Goal: Information Seeking & Learning: Learn about a topic

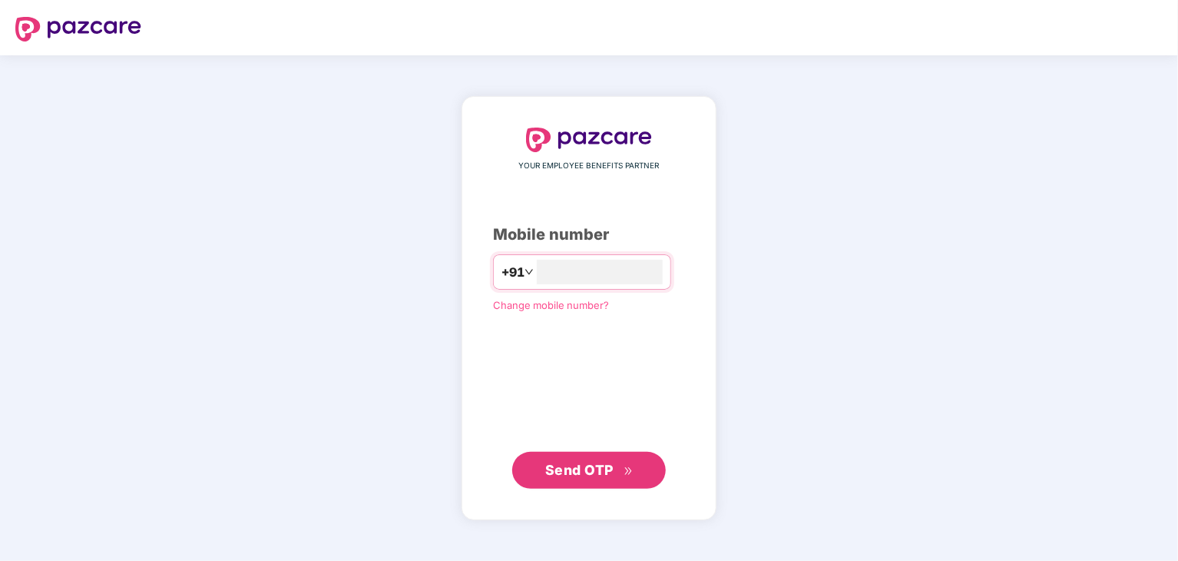
type input "**********"
click at [591, 492] on div "**********" at bounding box center [589, 308] width 255 height 422
click at [604, 473] on span "Send OTP" at bounding box center [589, 469] width 88 height 22
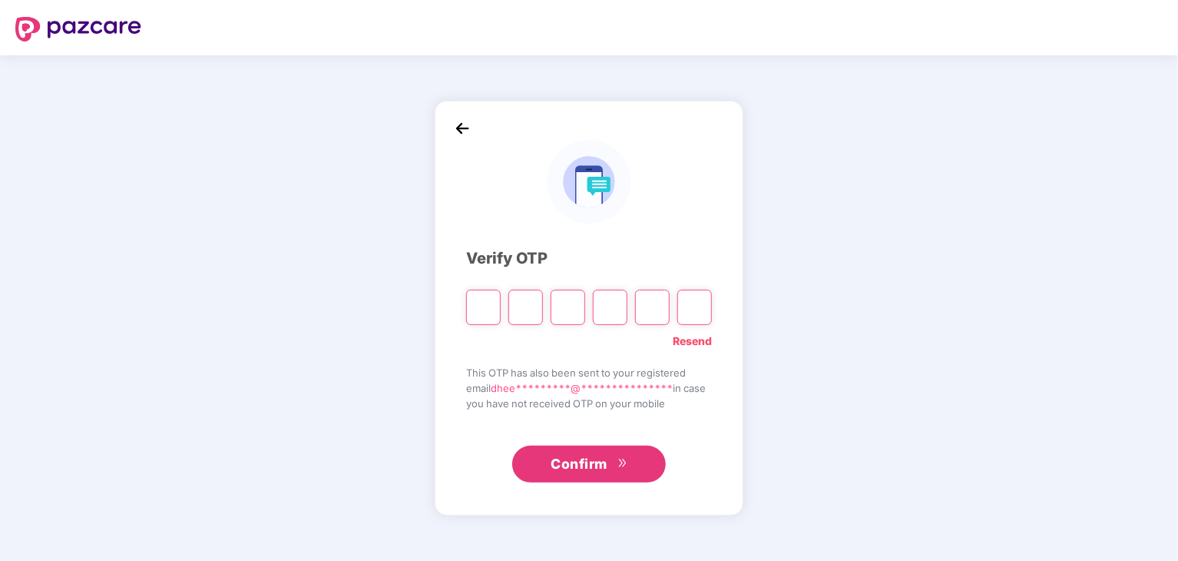
type input "*"
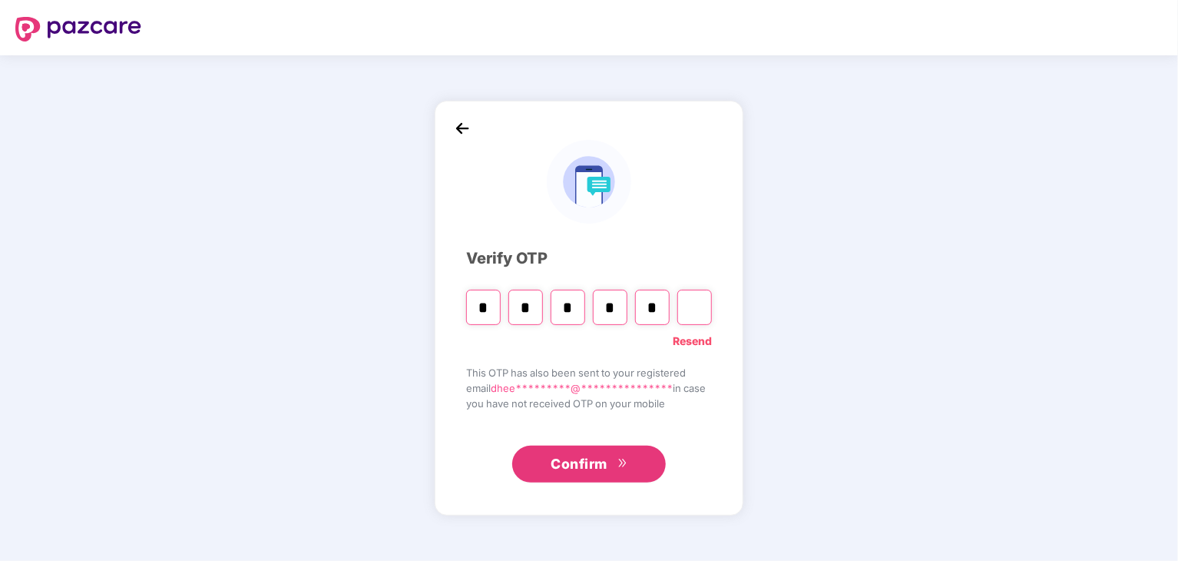
type input "*"
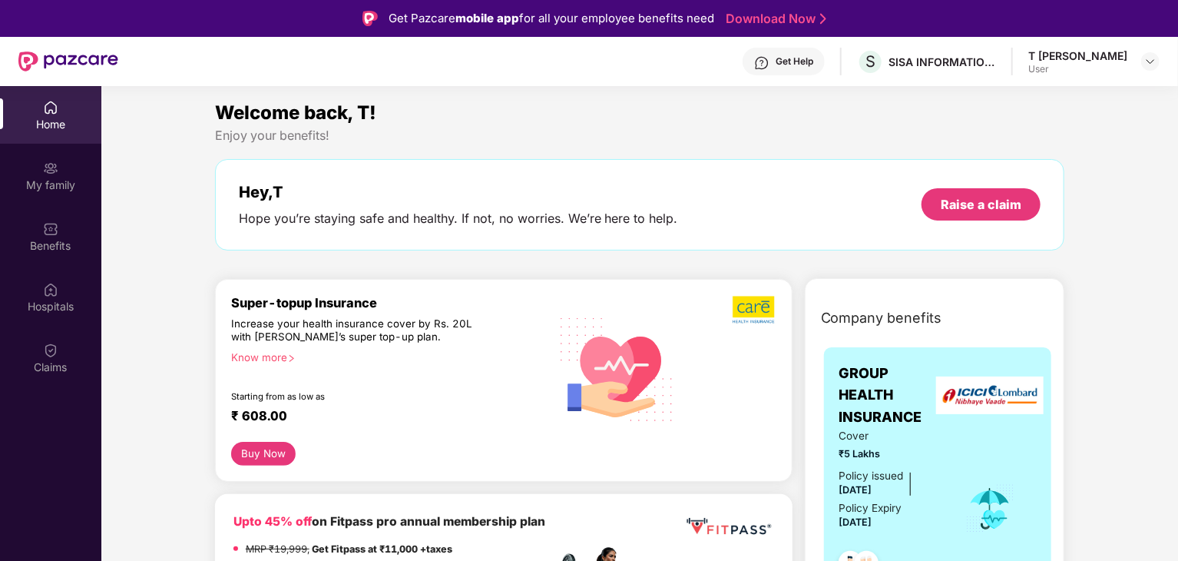
click at [266, 357] on div "Know more" at bounding box center [385, 356] width 309 height 11
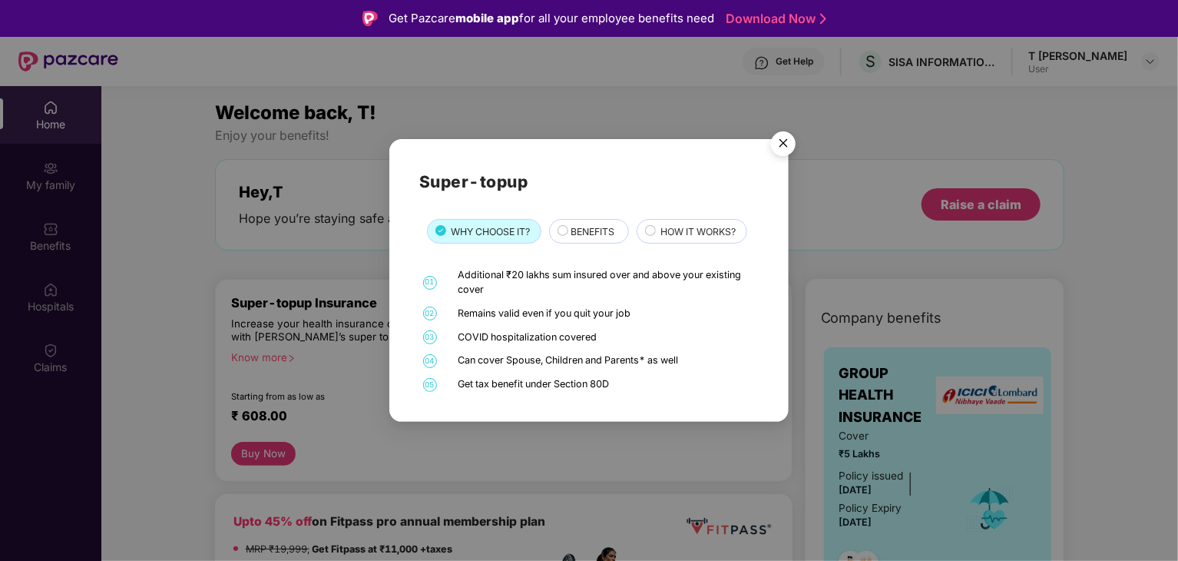
click at [562, 233] on circle at bounding box center [563, 230] width 10 height 10
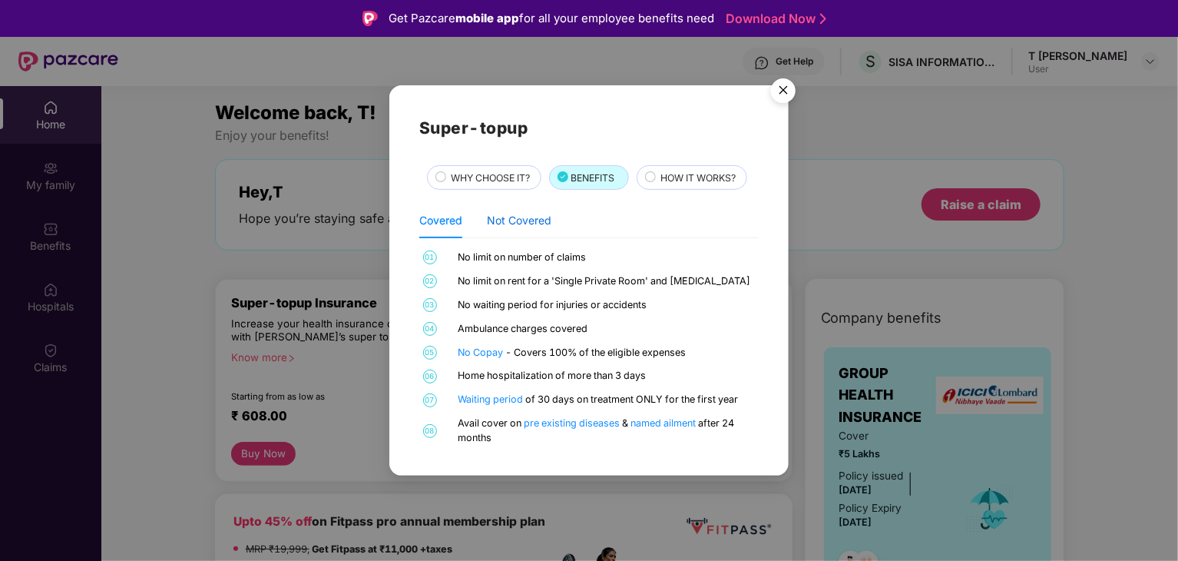
click at [535, 223] on div "Not Covered" at bounding box center [519, 220] width 65 height 17
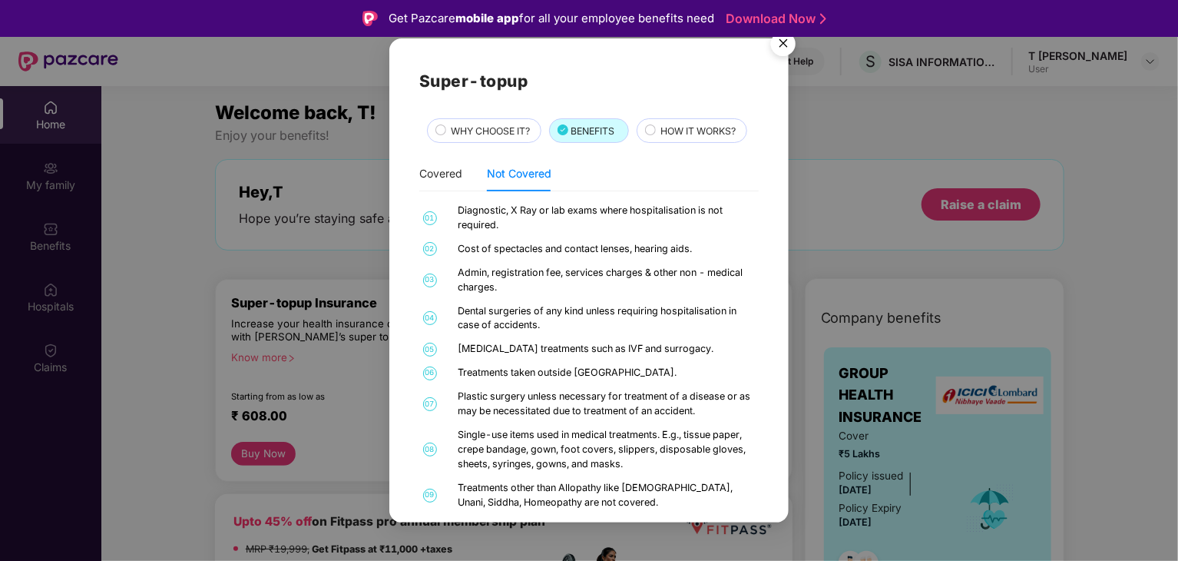
click at [460, 131] on span "WHY CHOOSE IT?" at bounding box center [491, 131] width 79 height 15
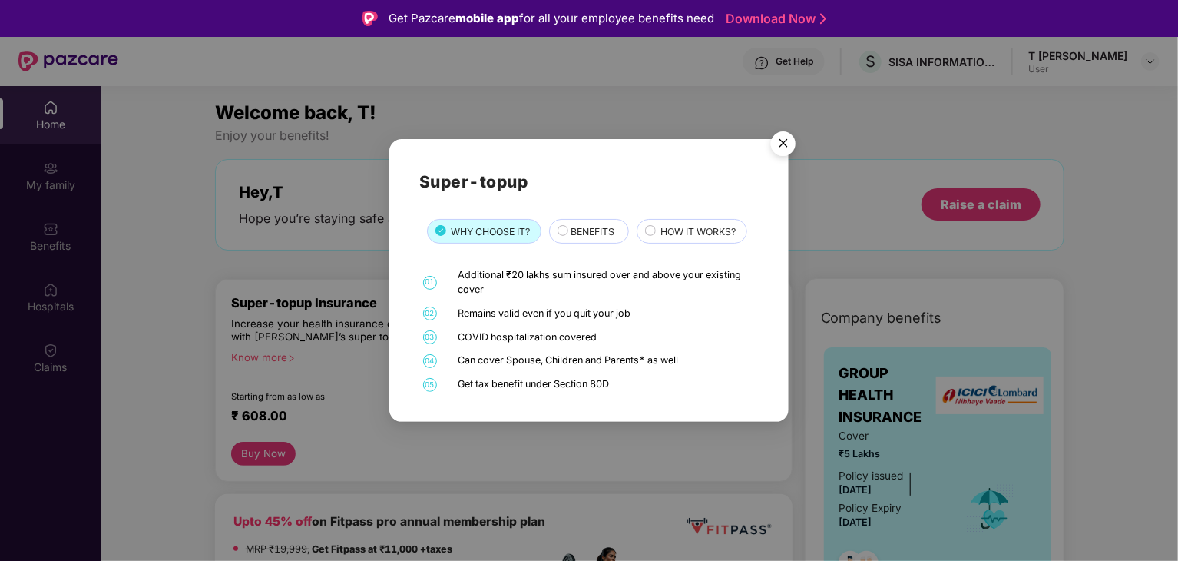
click at [579, 232] on span "BENEFITS" at bounding box center [593, 231] width 44 height 15
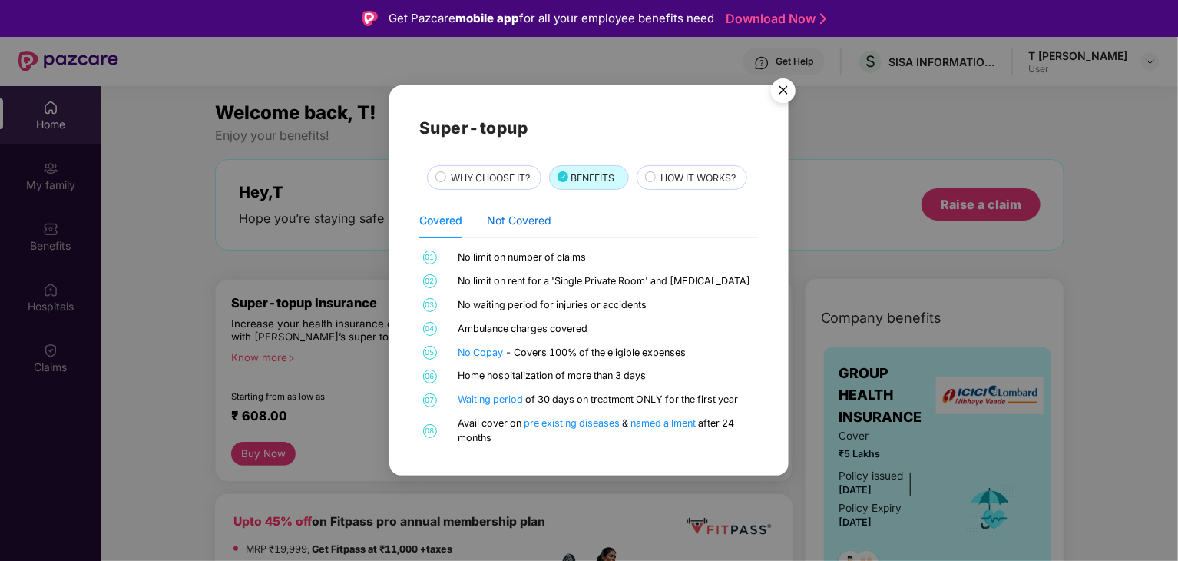
click at [519, 218] on div "Not Covered" at bounding box center [519, 220] width 65 height 17
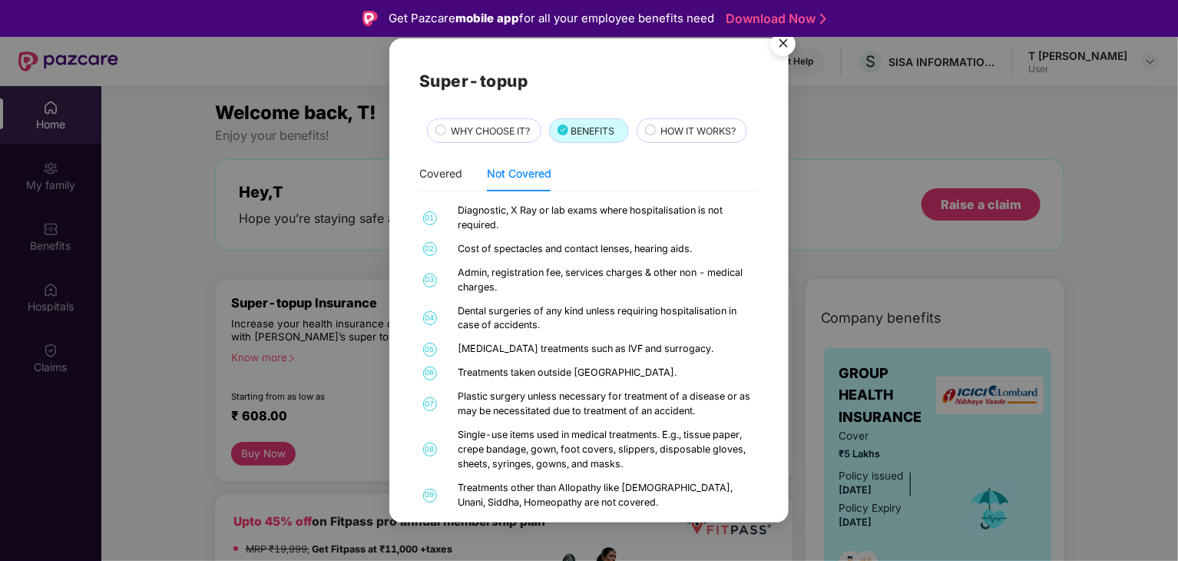
scroll to position [22, 0]
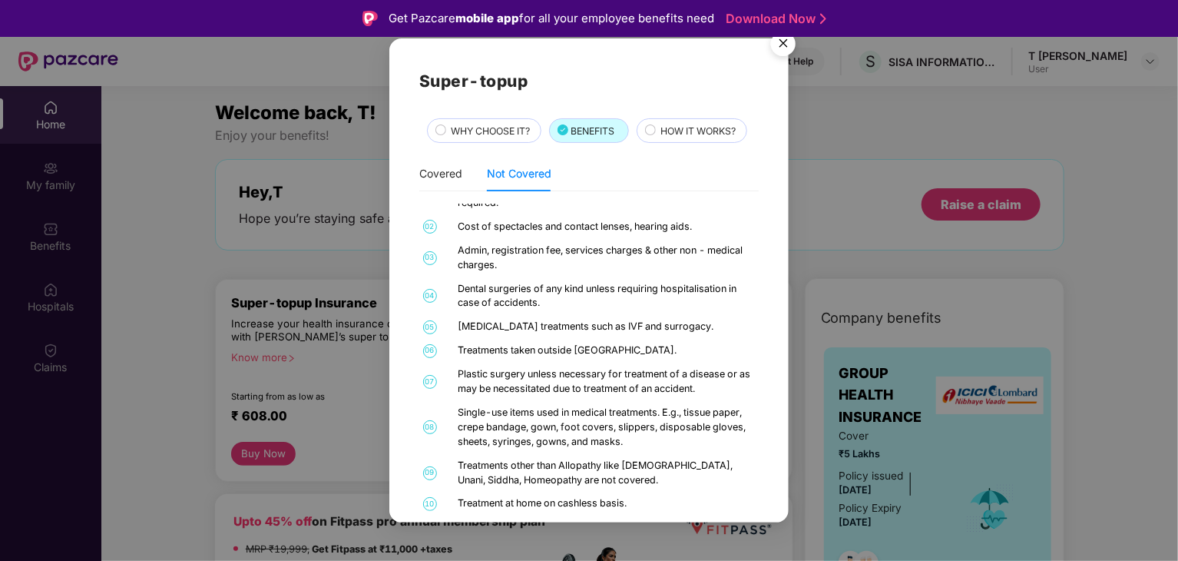
click at [785, 45] on img "Close" at bounding box center [783, 46] width 43 height 43
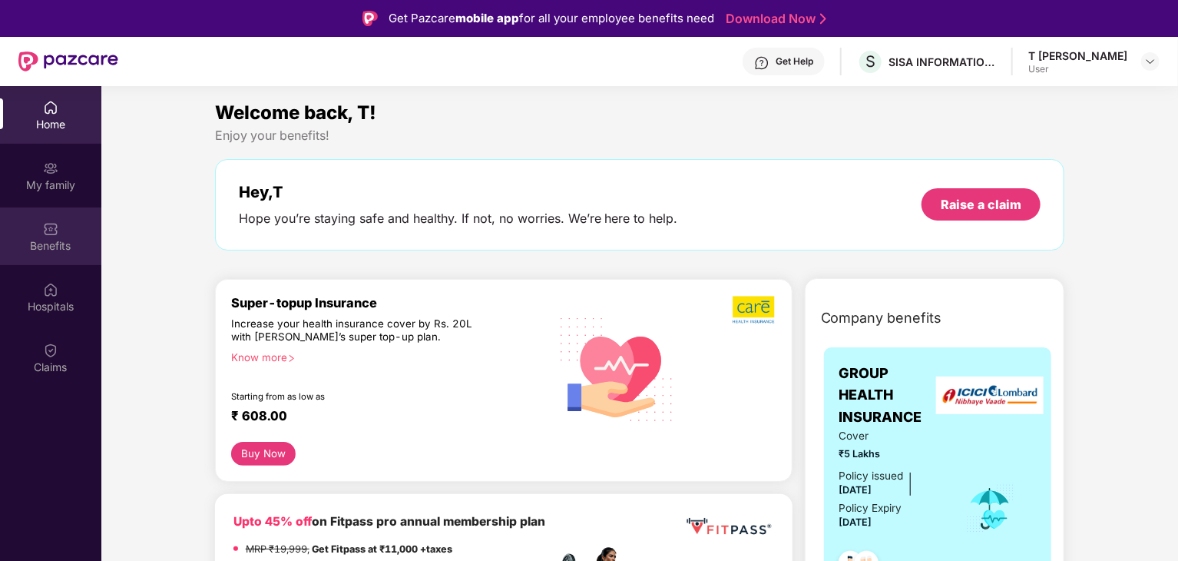
click at [46, 234] on img at bounding box center [50, 228] width 15 height 15
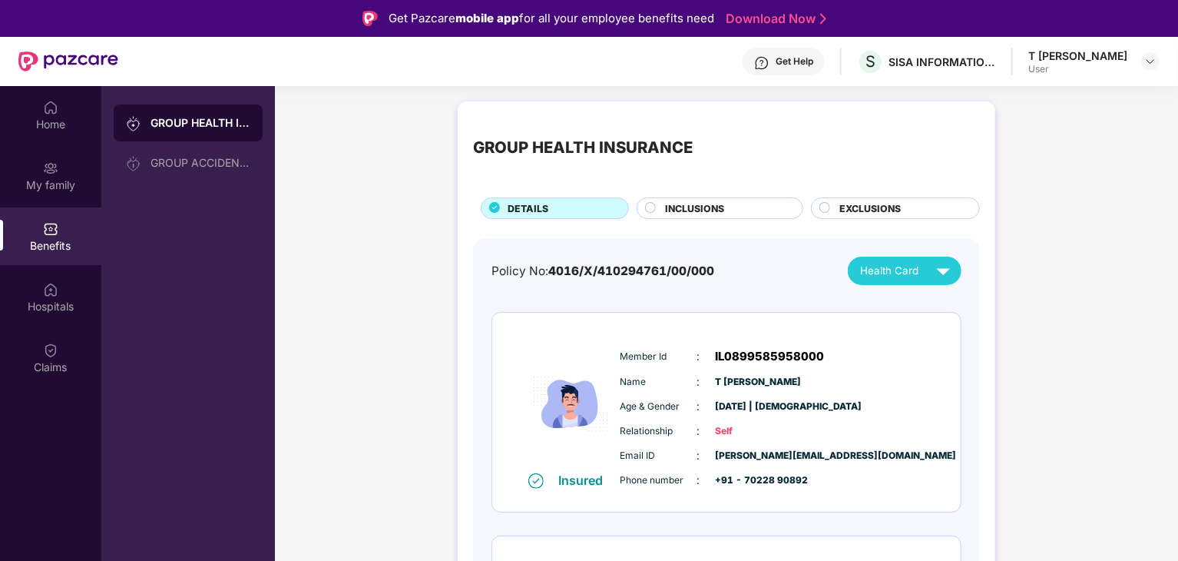
click at [691, 210] on span "INCLUSIONS" at bounding box center [694, 208] width 59 height 15
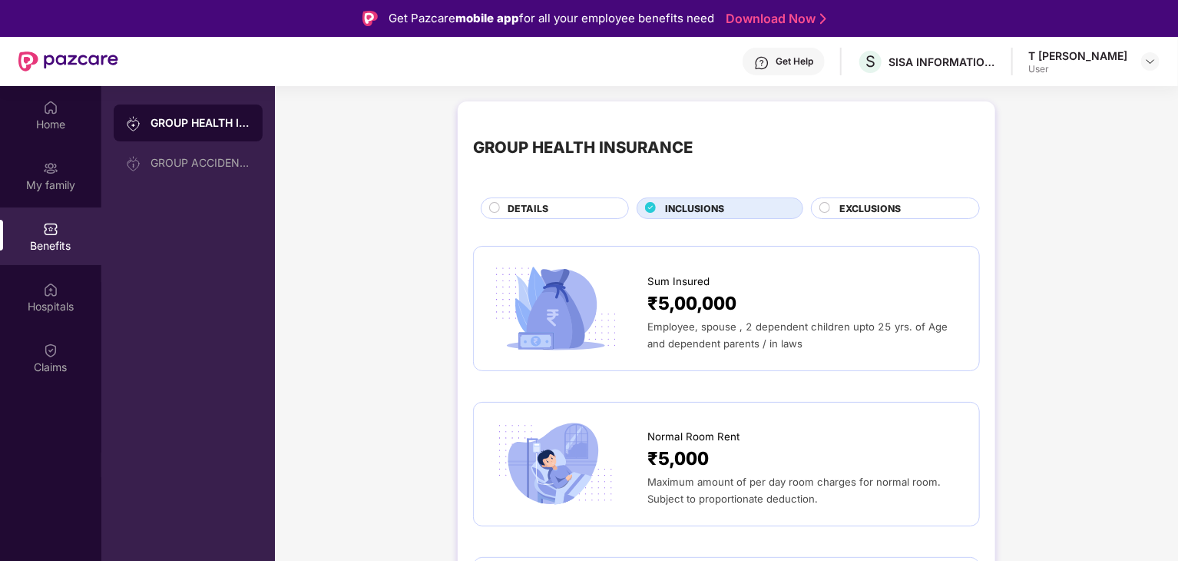
click at [845, 207] on span "EXCLUSIONS" at bounding box center [869, 208] width 61 height 15
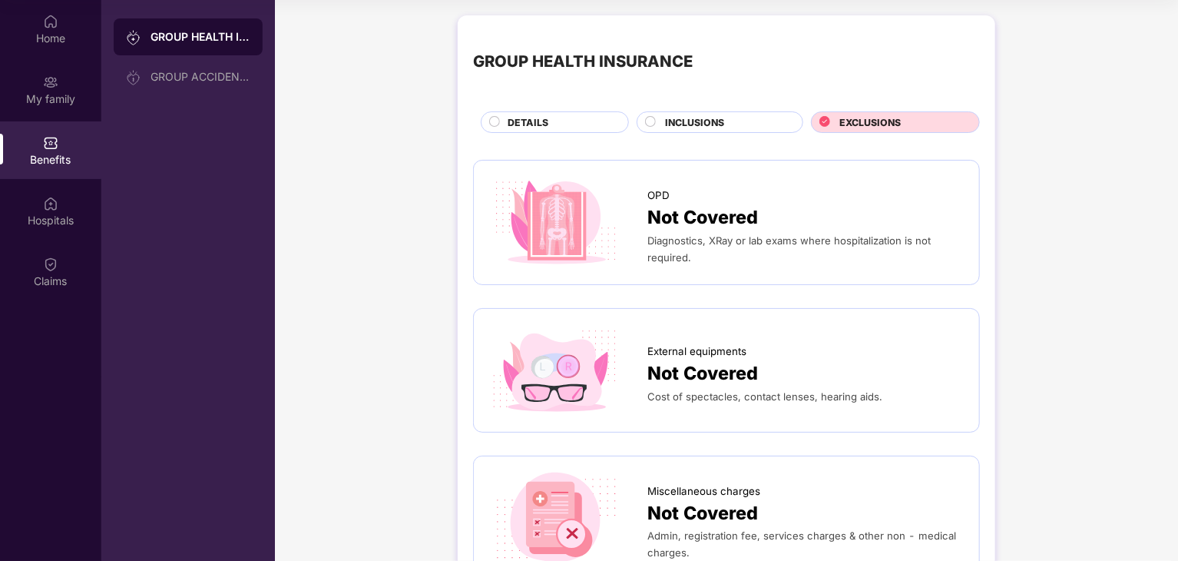
click at [518, 121] on span "DETAILS" at bounding box center [528, 122] width 41 height 15
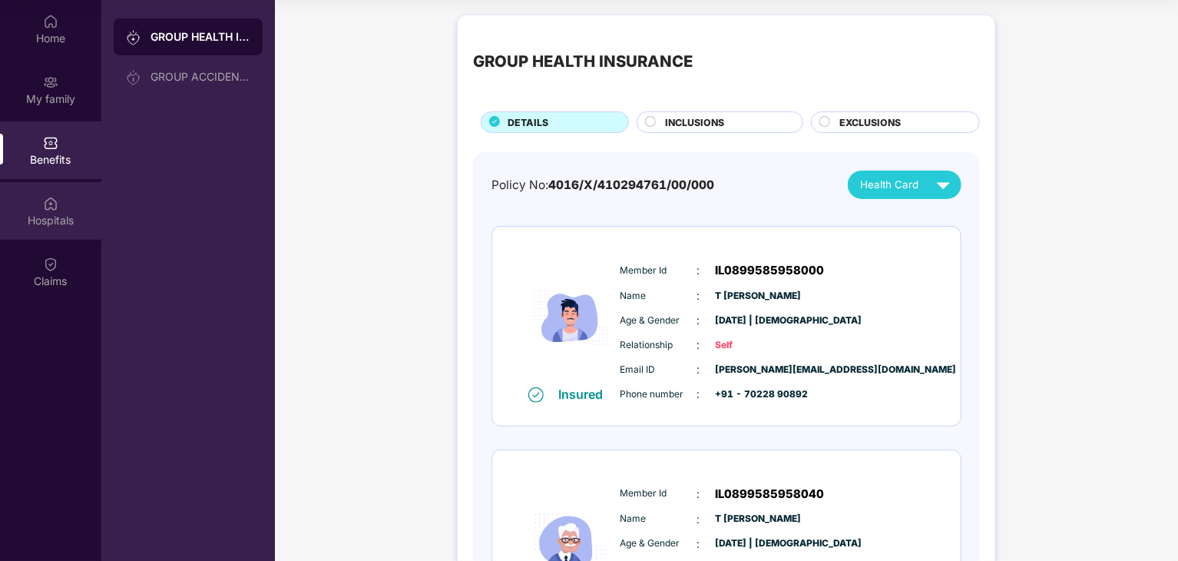
click at [28, 204] on div "Hospitals" at bounding box center [50, 211] width 101 height 58
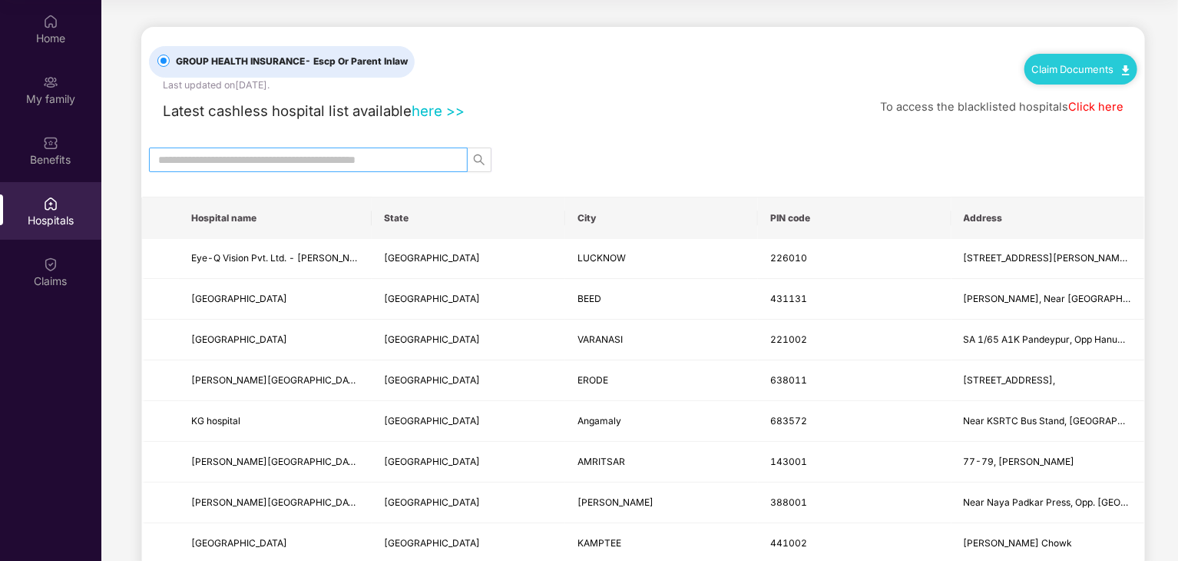
click at [403, 162] on input "text" at bounding box center [302, 159] width 288 height 17
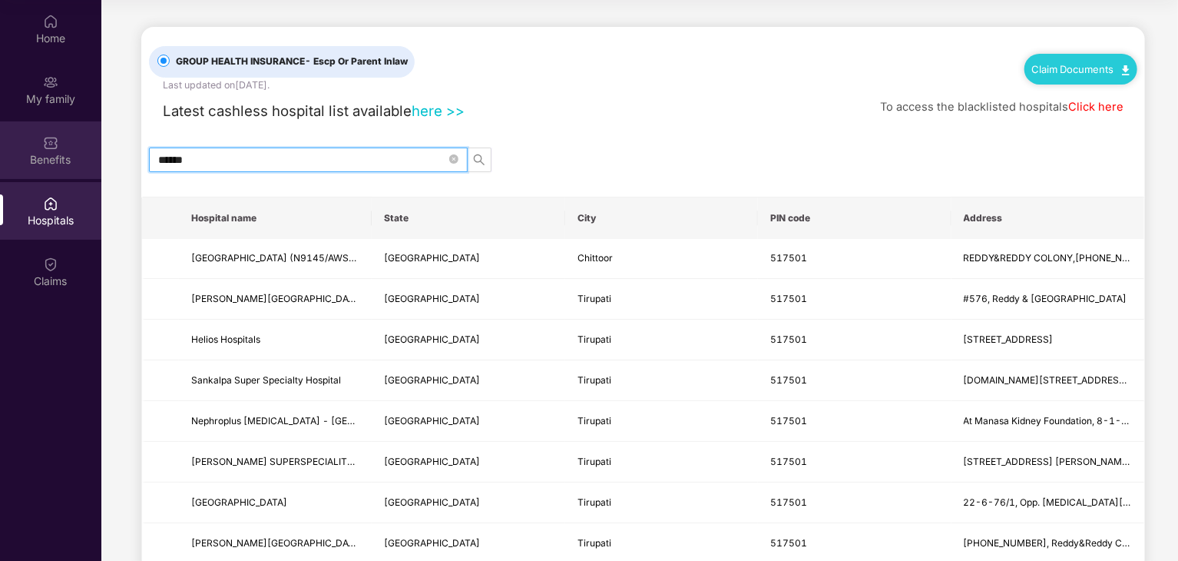
type input "******"
click at [68, 149] on div "Benefits" at bounding box center [50, 150] width 101 height 58
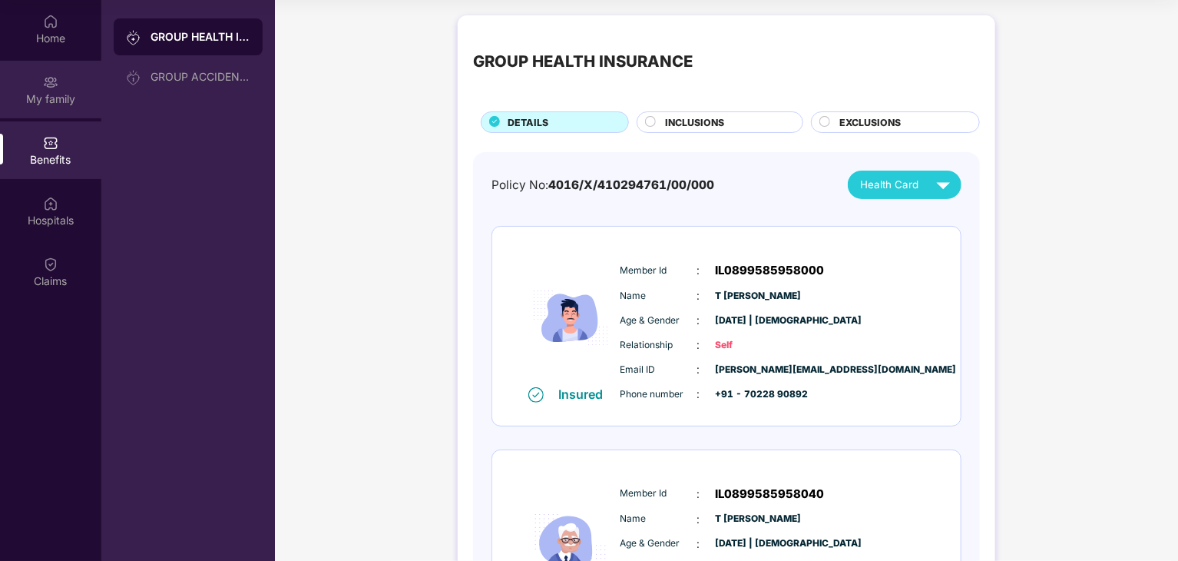
click at [62, 99] on div "My family" at bounding box center [50, 98] width 101 height 15
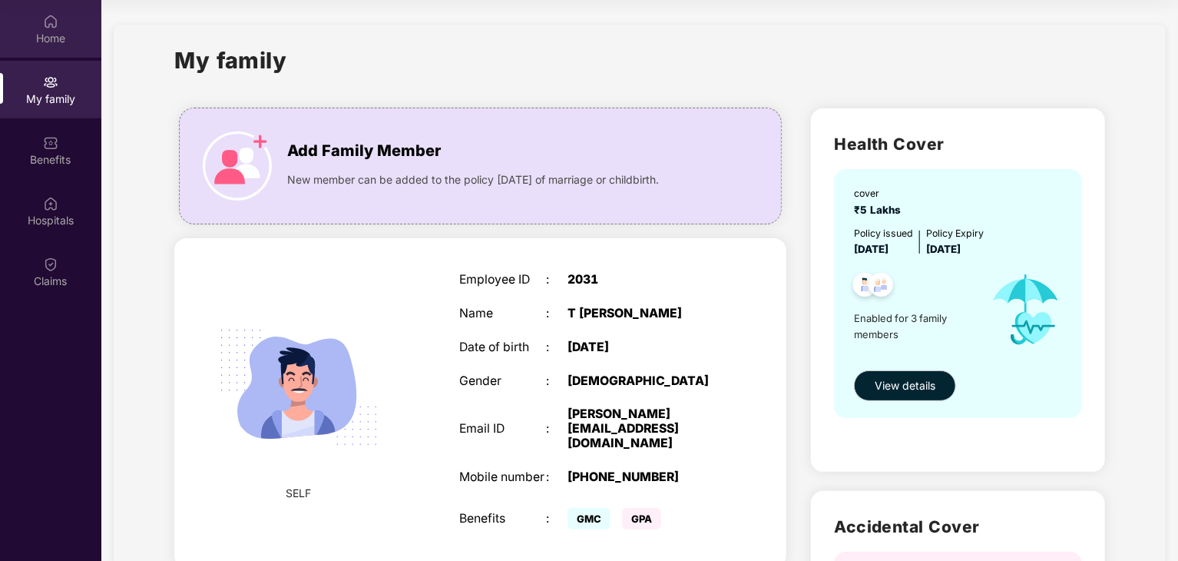
click at [47, 22] on img at bounding box center [50, 21] width 15 height 15
